Goal: Navigation & Orientation: Find specific page/section

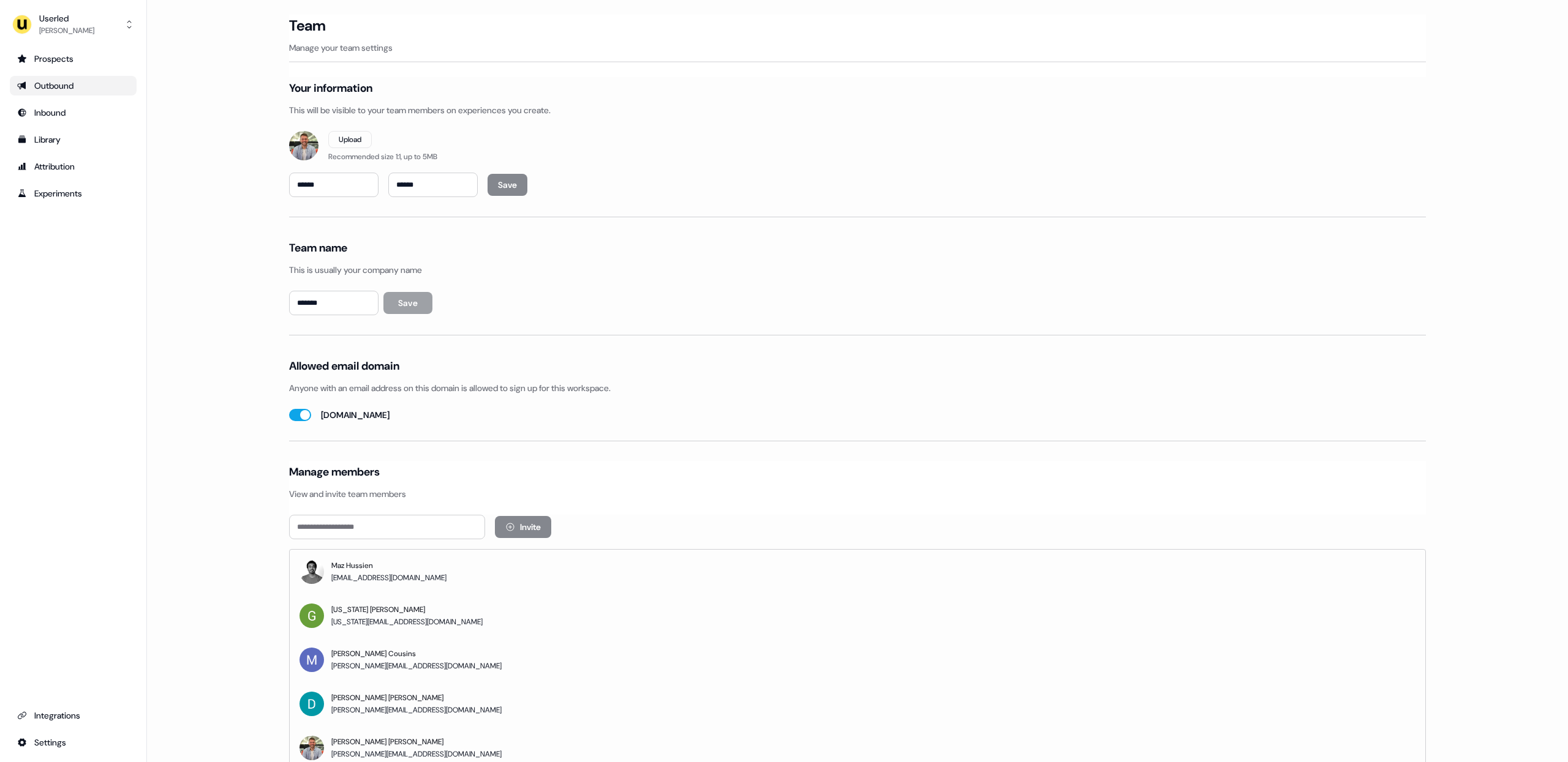
click at [49, 92] on link "Outbound" at bounding box center [72, 86] width 127 height 20
